Goal: Task Accomplishment & Management: Use online tool/utility

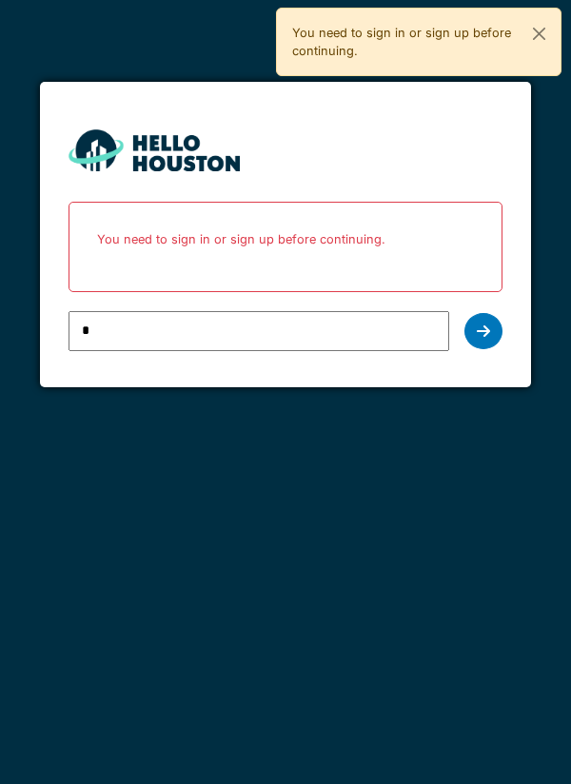
type input "**********"
click at [481, 325] on icon at bounding box center [483, 330] width 13 height 15
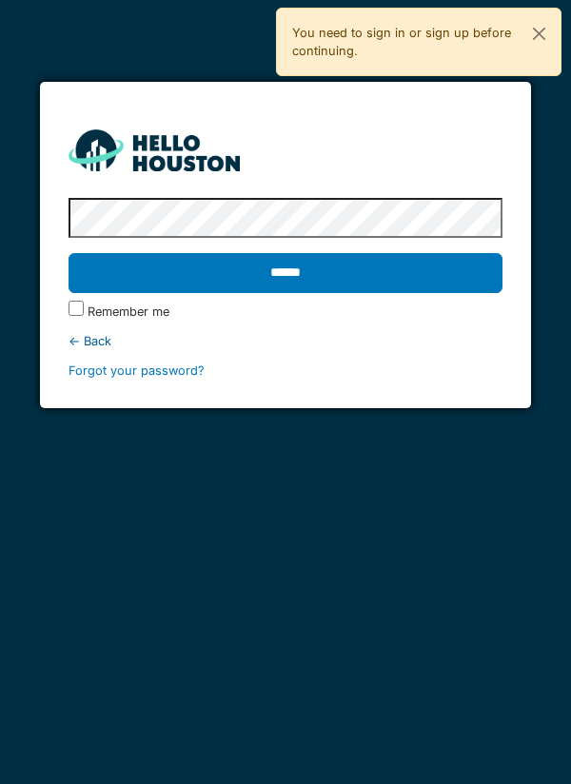
click at [68, 253] on input "******" at bounding box center [285, 273] width 435 height 40
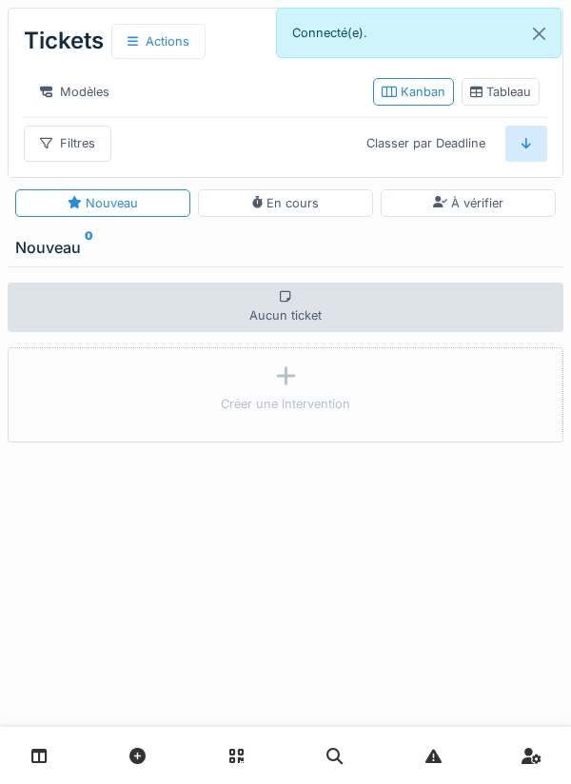
click at [34, 746] on link at bounding box center [39, 755] width 49 height 45
